Goal: Information Seeking & Learning: Learn about a topic

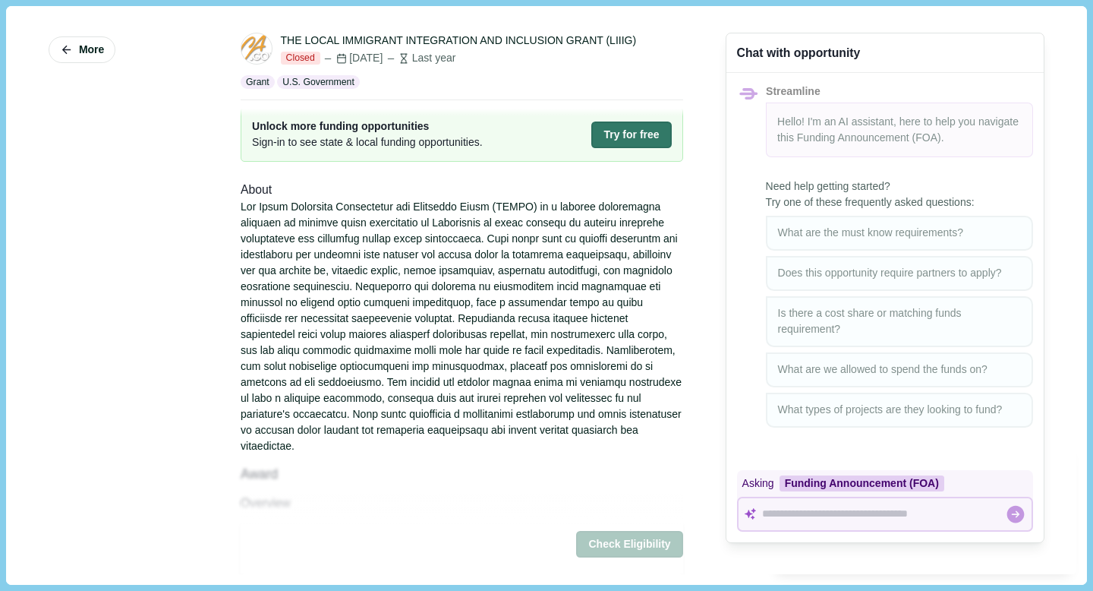
scroll to position [5, 0]
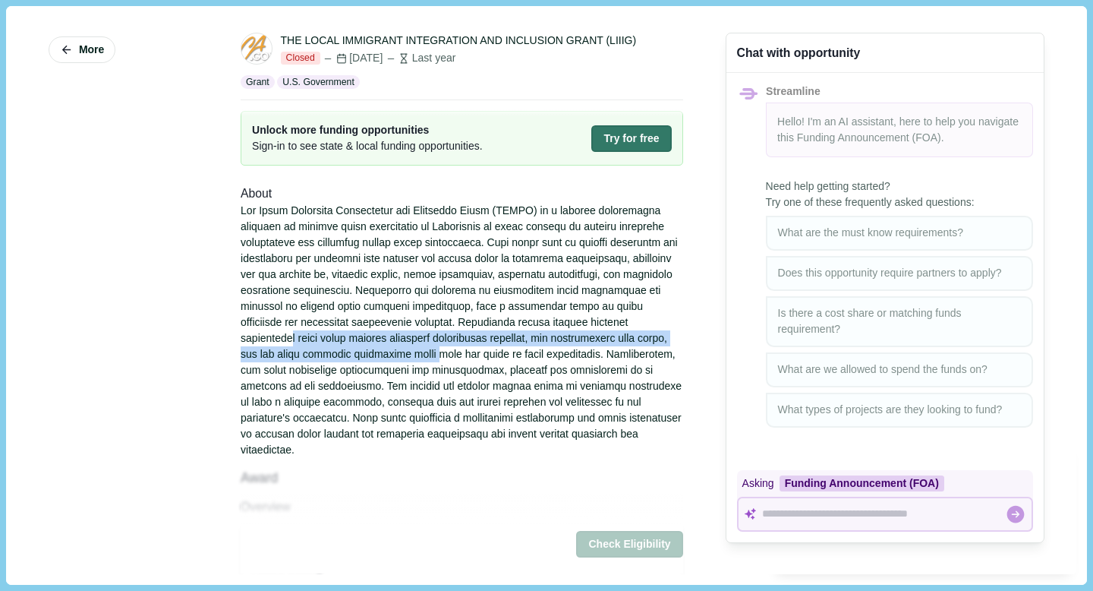
drag, startPoint x: 292, startPoint y: 340, endPoint x: 468, endPoint y: 357, distance: 176.1
click at [468, 357] on div at bounding box center [462, 330] width 443 height 255
